Goal: Information Seeking & Learning: Learn about a topic

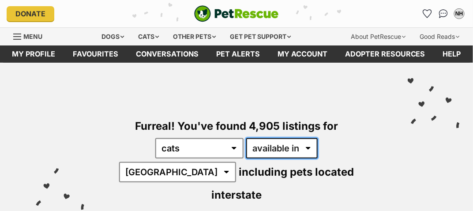
click at [318, 159] on select "available in located in" at bounding box center [282, 148] width 72 height 20
select select "disabled"
click at [248, 152] on select "available in located in" at bounding box center [282, 148] width 72 height 20
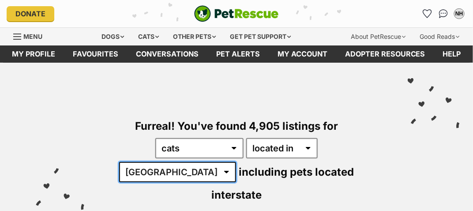
click at [188, 182] on select "Australia ACT NSW NT QLD SA TAS VIC WA" at bounding box center [177, 172] width 117 height 20
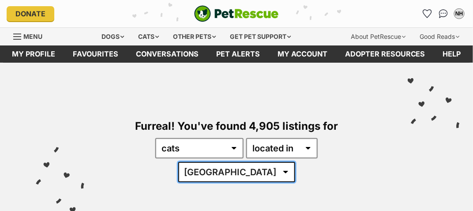
click at [266, 182] on select "Australia ACT NSW NT QLD SA TAS VIC WA" at bounding box center [236, 172] width 117 height 20
select select "QLD"
click at [198, 181] on select "Australia ACT NSW NT QLD SA TAS VIC WA" at bounding box center [236, 172] width 117 height 20
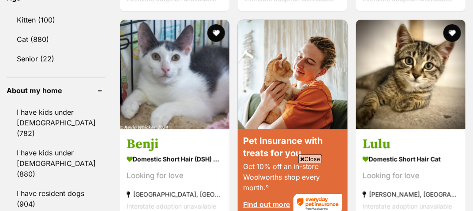
scroll to position [1009, 0]
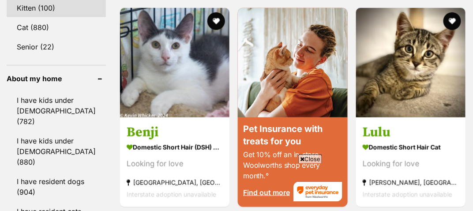
click at [40, 17] on link "Kitten (100)" at bounding box center [56, 8] width 99 height 19
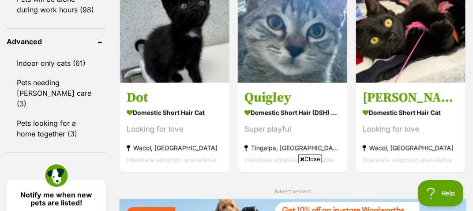
scroll to position [1295, 0]
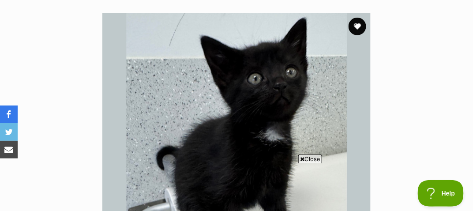
scroll to position [165, 0]
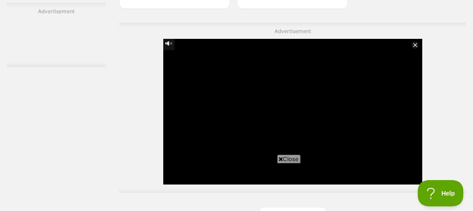
scroll to position [1944, 0]
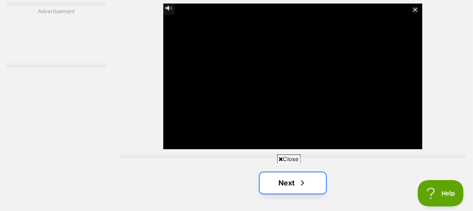
click at [307, 178] on span "Next page" at bounding box center [303, 183] width 9 height 11
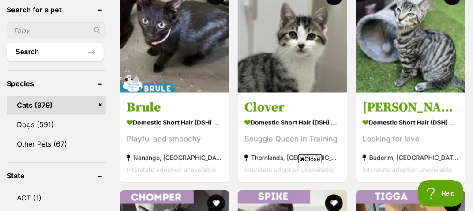
scroll to position [347, 0]
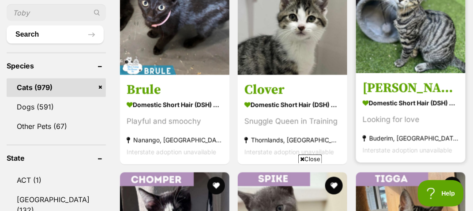
click at [415, 73] on img at bounding box center [411, 19] width 110 height 110
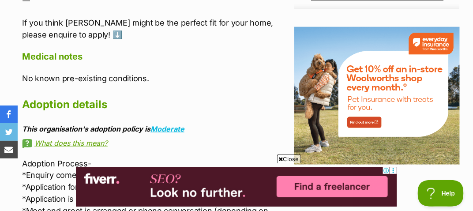
scroll to position [1072, 0]
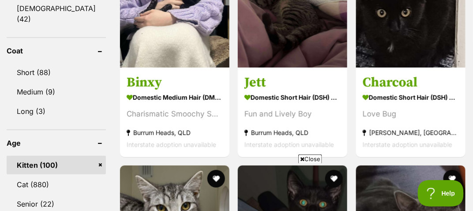
scroll to position [862, 0]
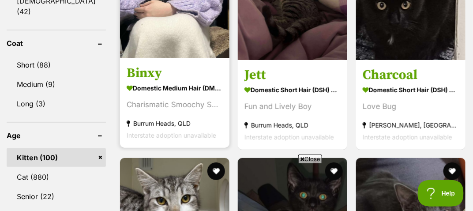
click at [179, 50] on img at bounding box center [175, 4] width 110 height 110
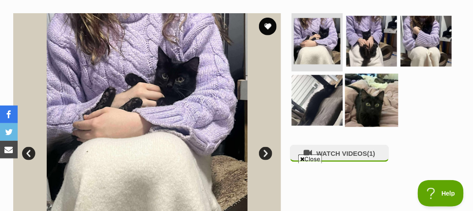
click at [377, 111] on img at bounding box center [371, 100] width 53 height 53
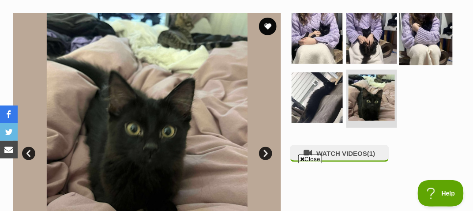
click at [425, 53] on img at bounding box center [426, 38] width 53 height 53
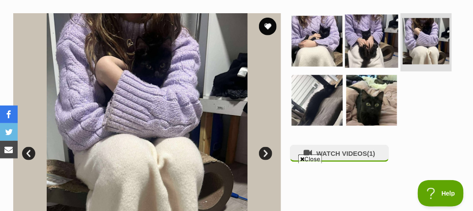
click at [381, 52] on img at bounding box center [371, 41] width 53 height 53
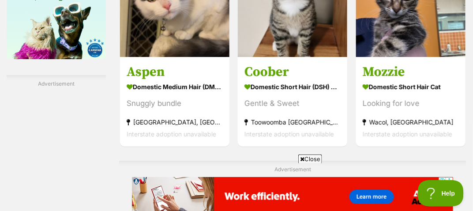
scroll to position [1569, 0]
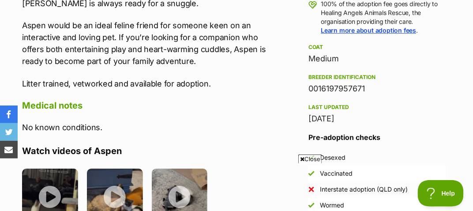
scroll to position [665, 0]
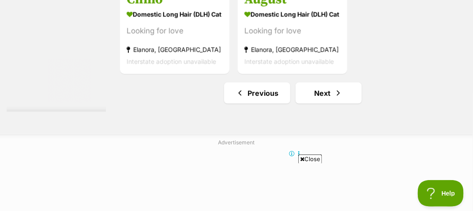
scroll to position [1952, 0]
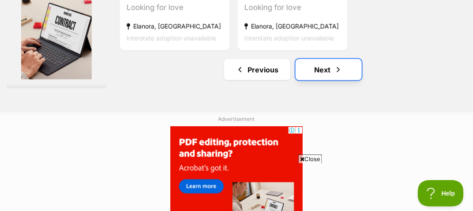
click at [341, 75] on span "Next page" at bounding box center [338, 69] width 9 height 11
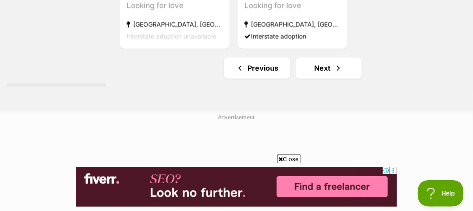
scroll to position [2189, 0]
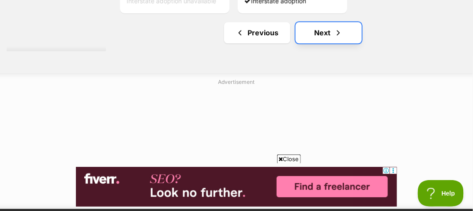
click at [352, 43] on link "Next" at bounding box center [329, 32] width 66 height 21
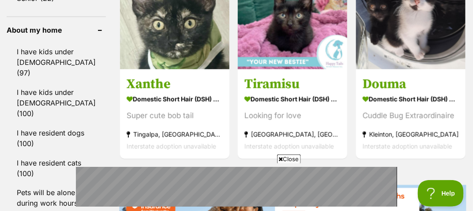
scroll to position [1078, 0]
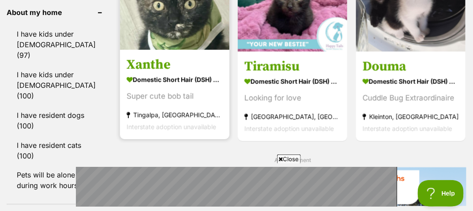
click at [193, 52] on link at bounding box center [175, 47] width 110 height 9
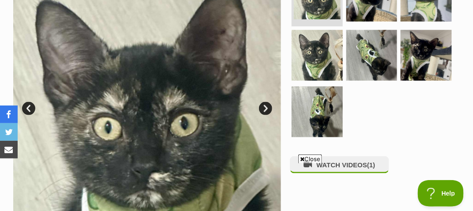
scroll to position [223, 0]
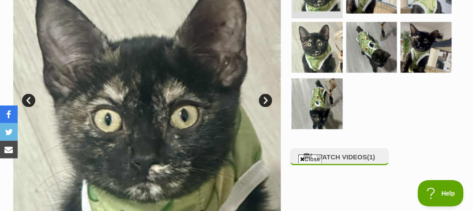
click at [269, 107] on link "Next" at bounding box center [265, 100] width 13 height 13
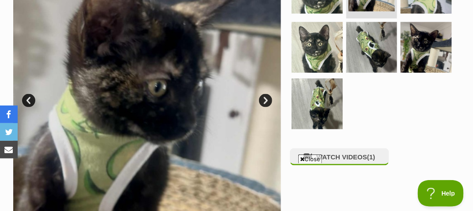
click at [269, 107] on link "Next" at bounding box center [265, 100] width 13 height 13
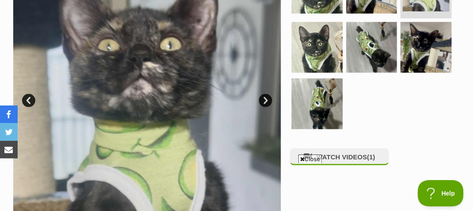
click at [269, 107] on link "Next" at bounding box center [265, 100] width 13 height 13
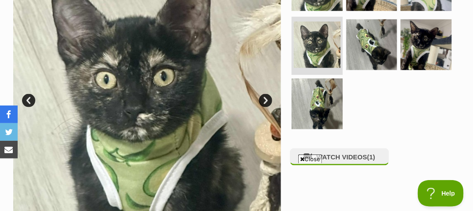
click at [269, 107] on link "Next" at bounding box center [265, 100] width 13 height 13
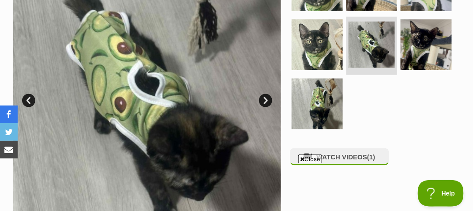
click at [269, 107] on link "Next" at bounding box center [265, 100] width 13 height 13
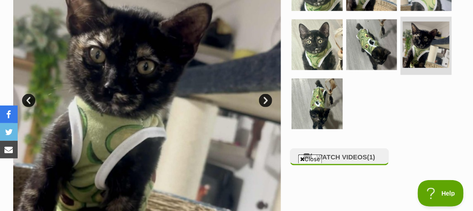
click at [269, 107] on link "Next" at bounding box center [265, 100] width 13 height 13
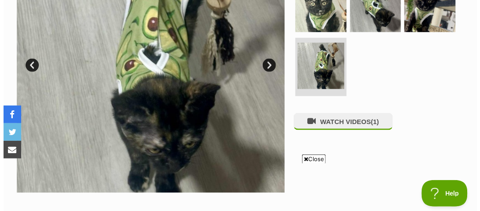
scroll to position [253, 0]
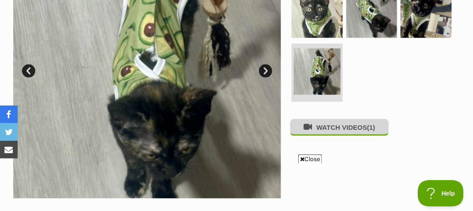
click at [366, 136] on button "WATCH VIDEOS (1)" at bounding box center [339, 127] width 99 height 17
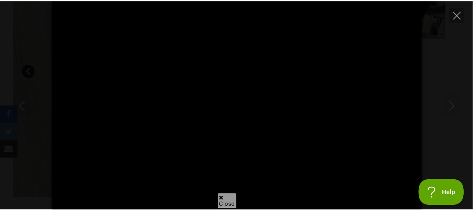
scroll to position [0, 0]
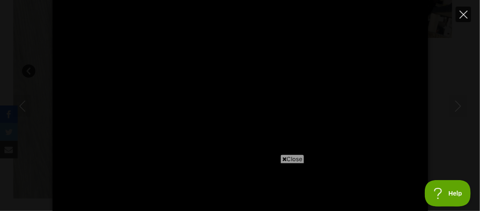
click at [465, 12] on icon "Close" at bounding box center [464, 15] width 8 height 8
type input "66.79"
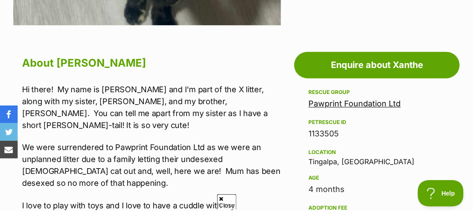
scroll to position [436, 0]
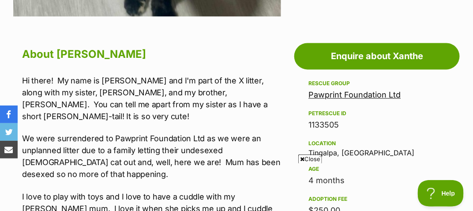
click at [399, 99] on link "Pawprint Foundation Ltd" at bounding box center [355, 94] width 92 height 9
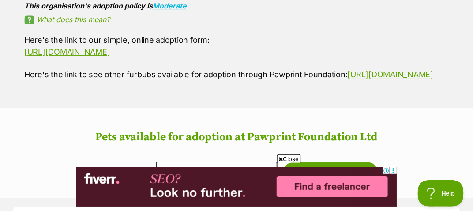
scroll to position [718, 0]
